Goal: Obtain resource: Download file/media

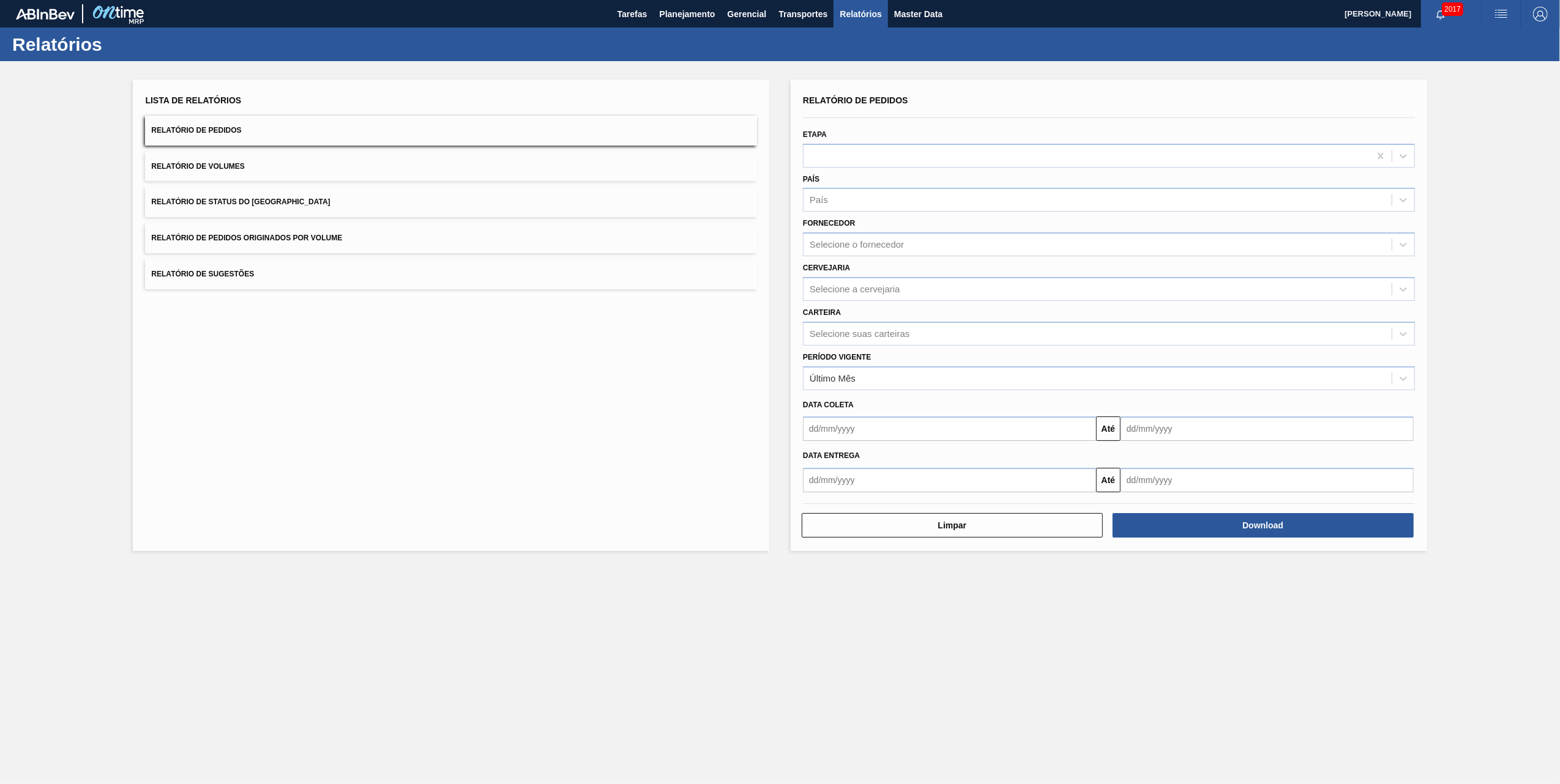
click at [282, 231] on button "Relatório de Pedidos Originados por Volume" at bounding box center [451, 237] width 613 height 30
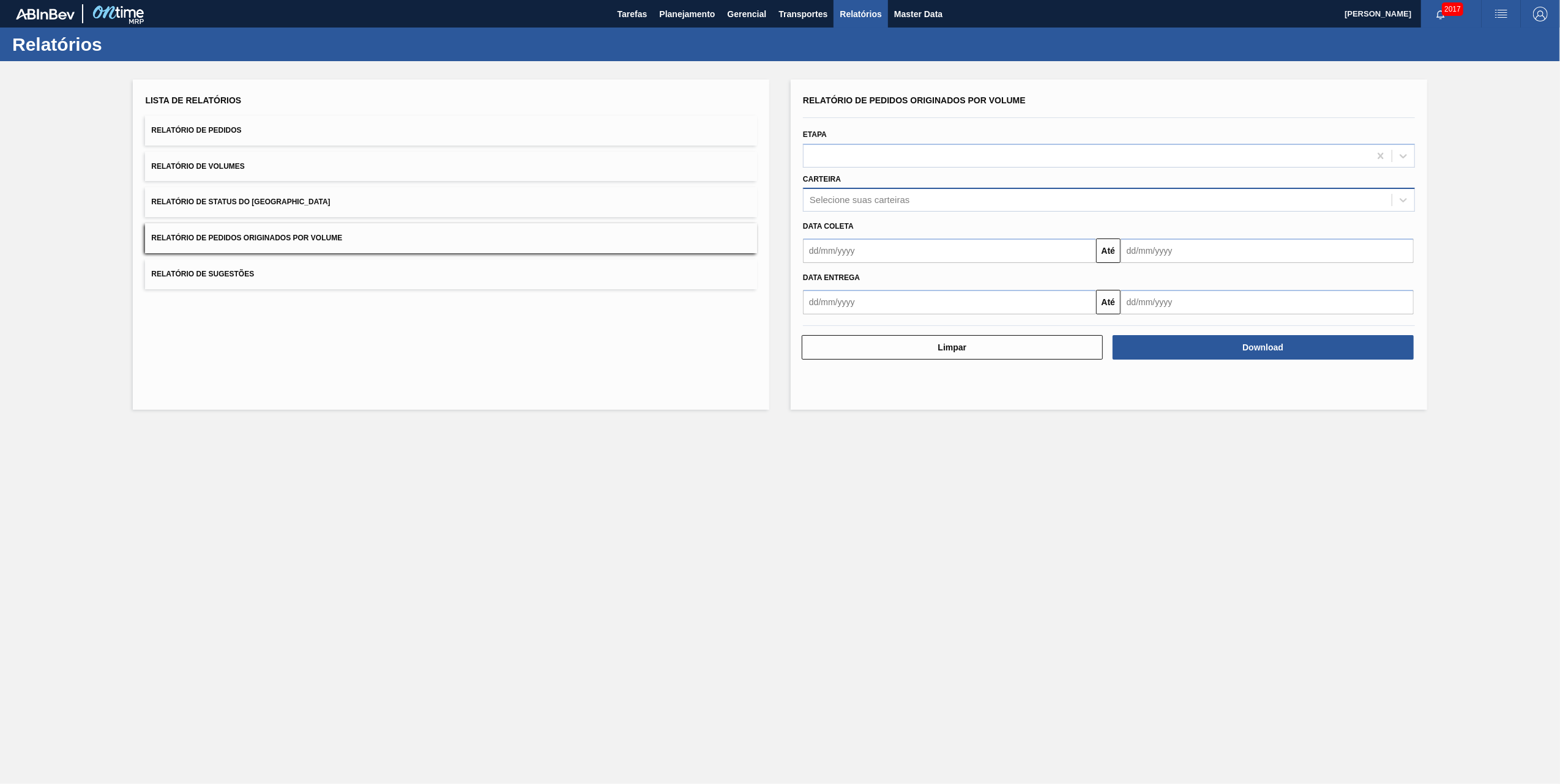
drag, startPoint x: 857, startPoint y: 216, endPoint x: 866, endPoint y: 200, distance: 18.4
click at [857, 213] on div "Data coleta Até" at bounding box center [1110, 237] width 622 height 52
click at [866, 200] on div "Selecione suas carteiras" at bounding box center [860, 200] width 100 height 10
type input "vidro"
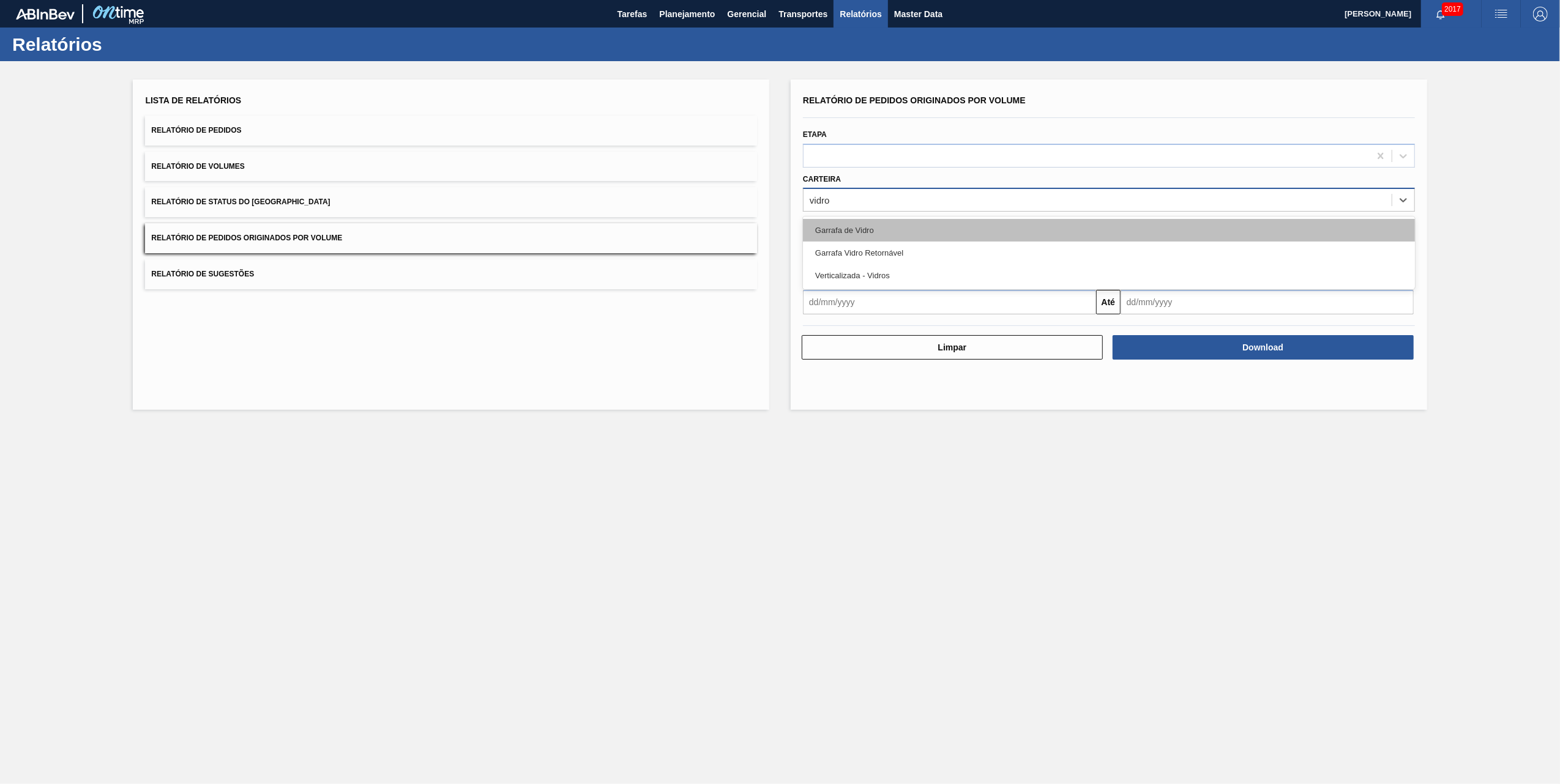
click at [847, 230] on div "Garrafa de Vidro" at bounding box center [1110, 231] width 613 height 23
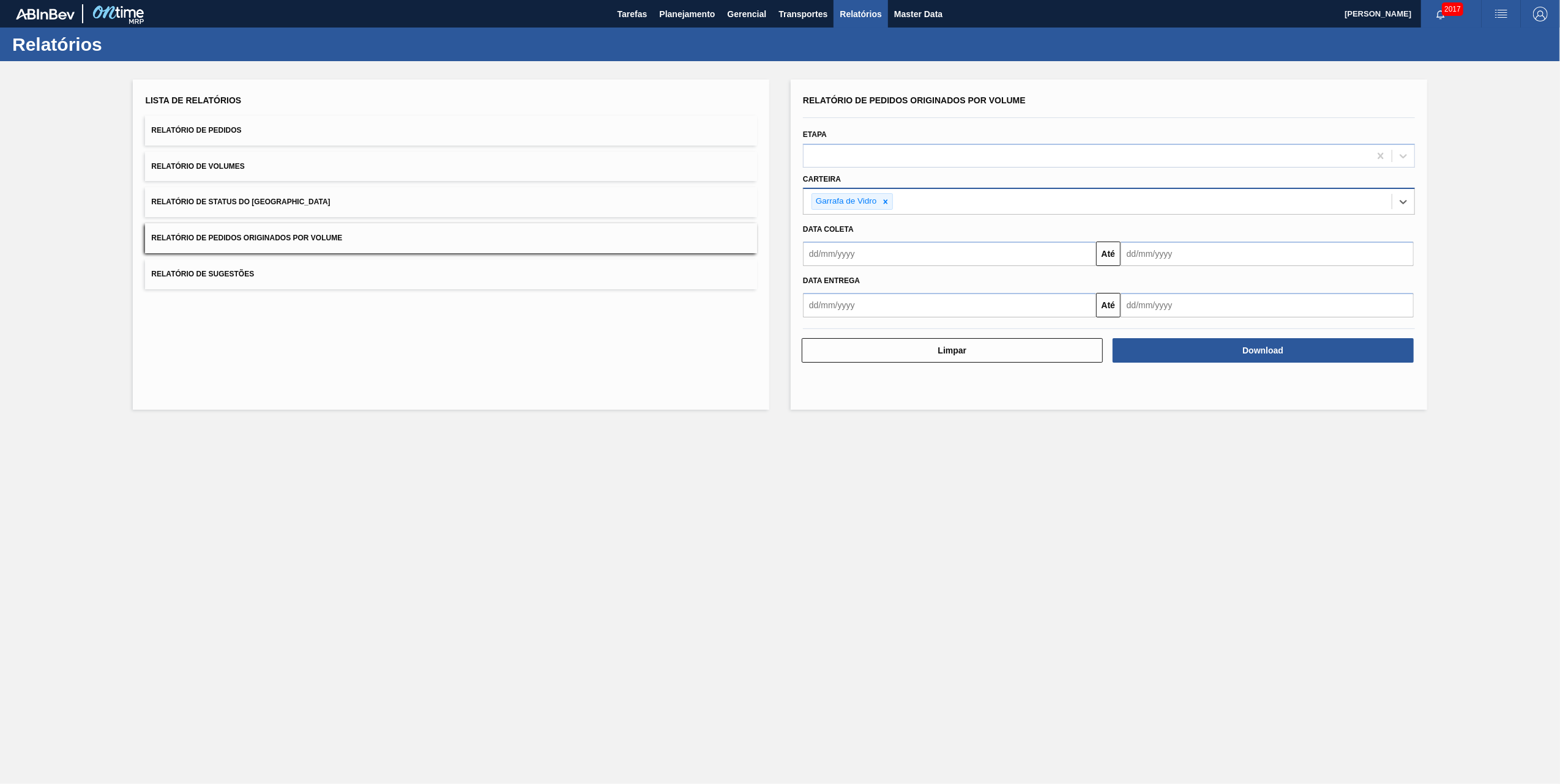
click at [843, 256] on input "text" at bounding box center [949, 254] width 293 height 25
click at [921, 323] on div "1" at bounding box center [916, 322] width 16 height 16
type input "[DATE]"
click at [1156, 250] on input "text" at bounding box center [1267, 254] width 293 height 25
click at [1170, 380] on div "20" at bounding box center [1194, 382] width 16 height 16
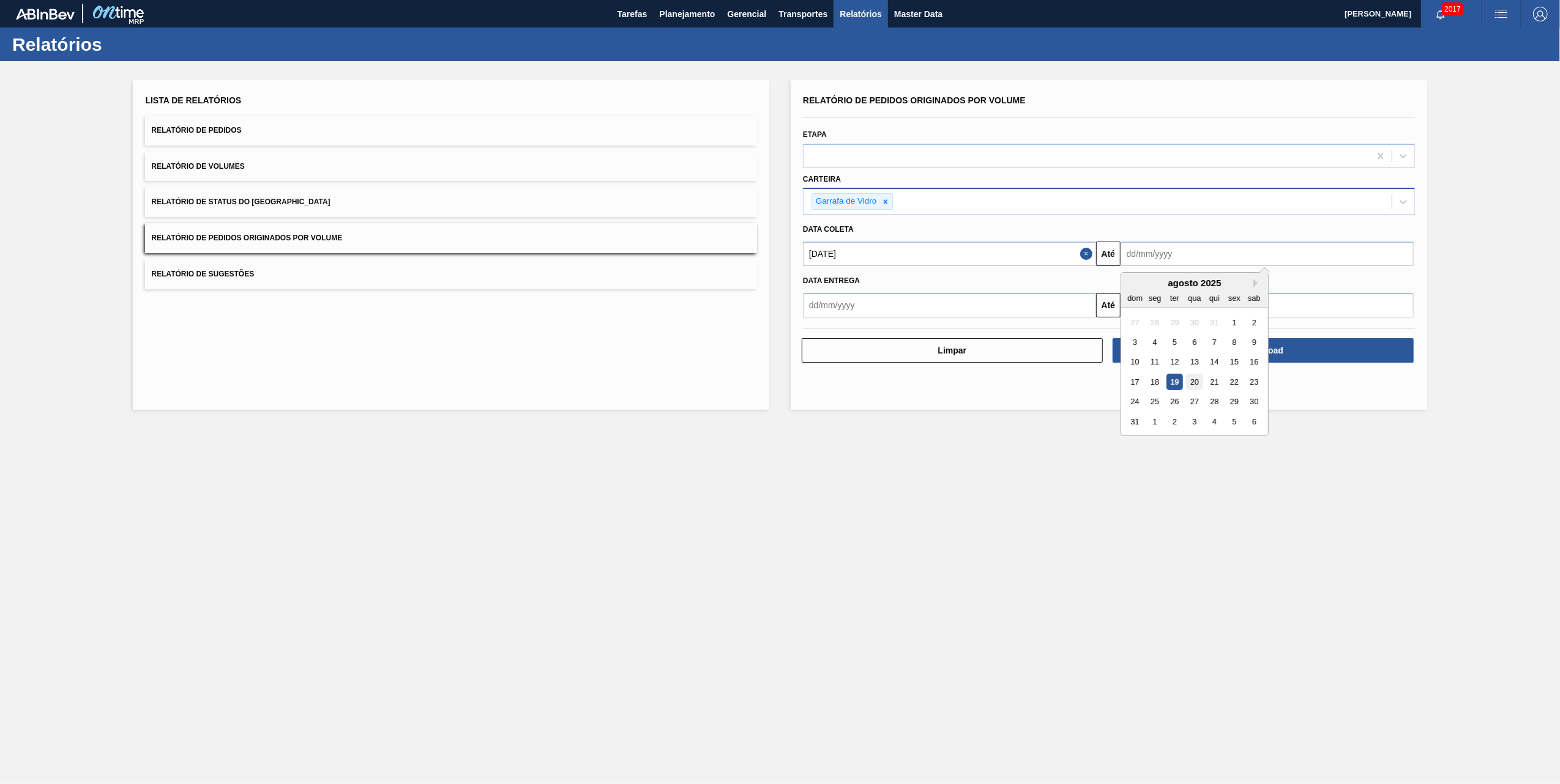
type input "[DATE]"
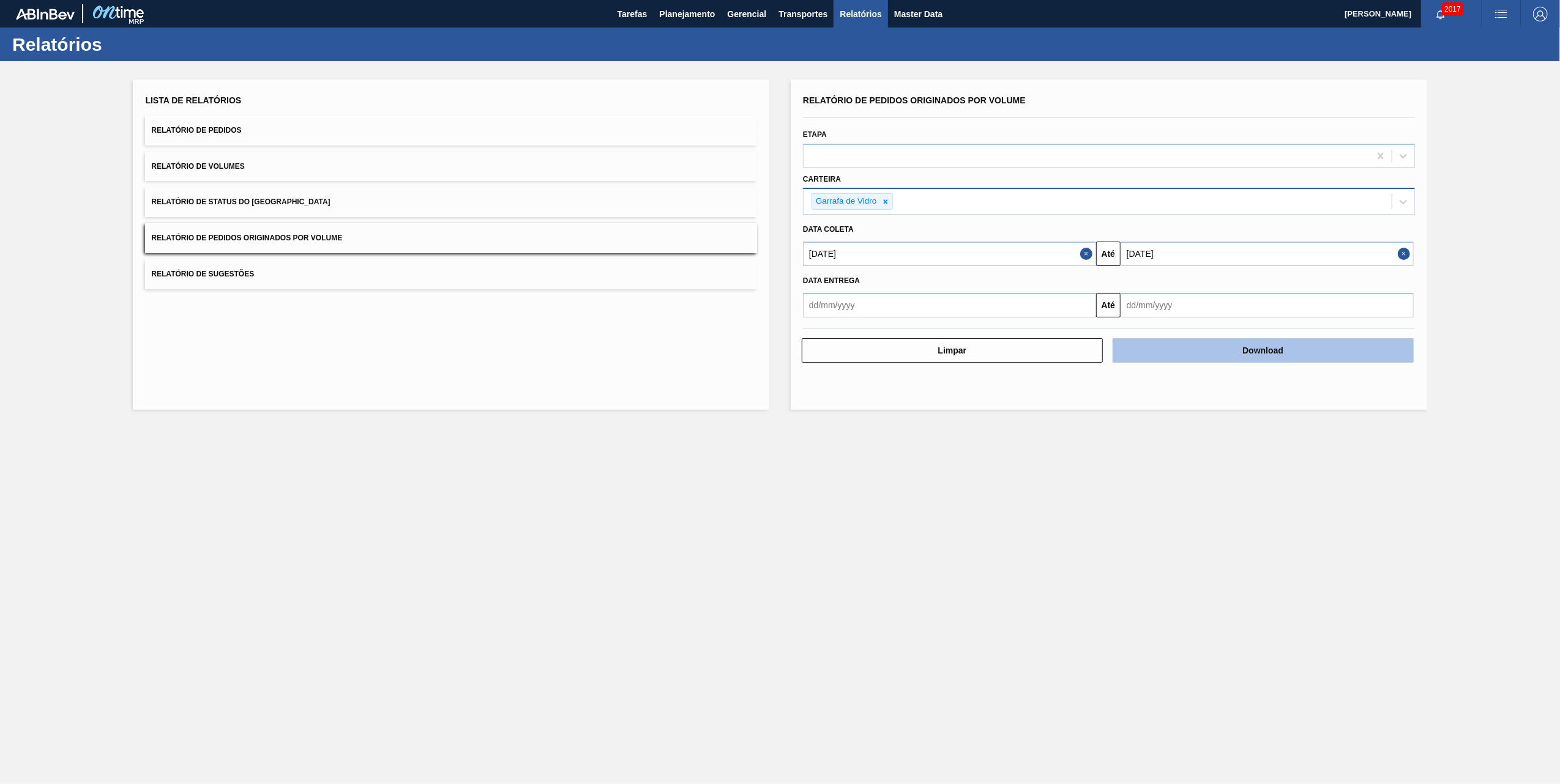
click at [1170, 355] on button "Download" at bounding box center [1263, 351] width 302 height 25
click at [731, 496] on main "Tarefas Planejamento Gerencial Transportes Relatórios Master Data [PERSON_NAME]…" at bounding box center [780, 392] width 1560 height 784
